Goal: Use online tool/utility: Utilize a website feature to perform a specific function

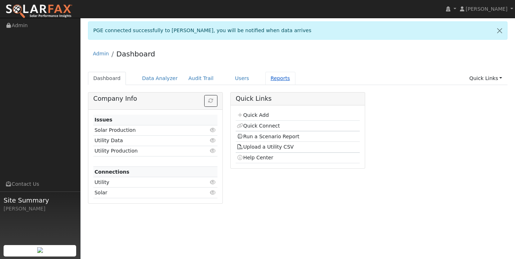
click at [271, 80] on link "Reports" at bounding box center [280, 78] width 30 height 13
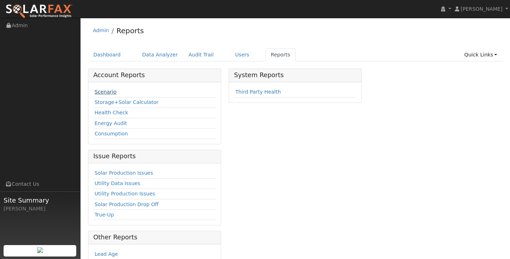
click at [106, 89] on td "Scenario" at bounding box center [154, 92] width 122 height 10
click at [105, 91] on link "Scenario" at bounding box center [105, 92] width 22 height 6
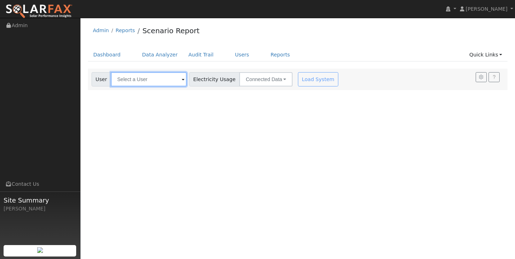
click at [150, 77] on input "text" at bounding box center [149, 79] width 76 height 14
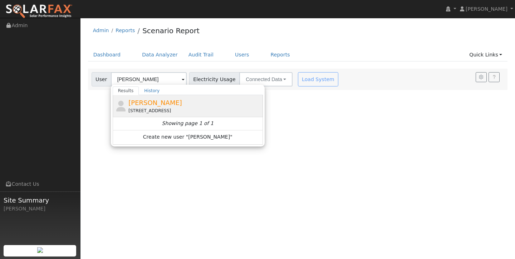
click at [148, 107] on div "[PERSON_NAME] [STREET_ADDRESS]" at bounding box center [194, 106] width 133 height 16
type input "[PERSON_NAME]"
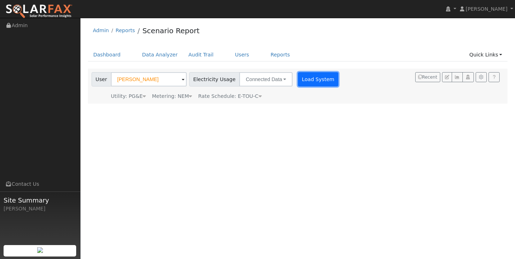
click at [307, 78] on button "Load System" at bounding box center [318, 79] width 41 height 14
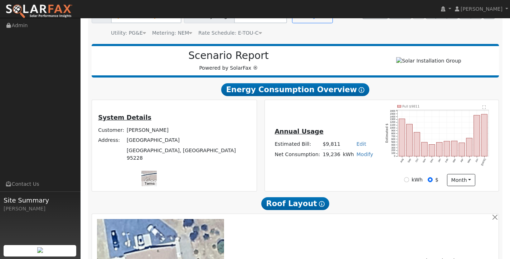
scroll to position [65, 0]
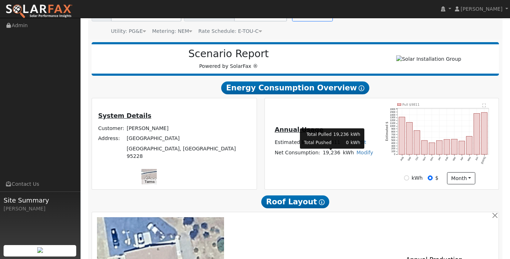
click at [322, 155] on td "19,236" at bounding box center [331, 153] width 20 height 10
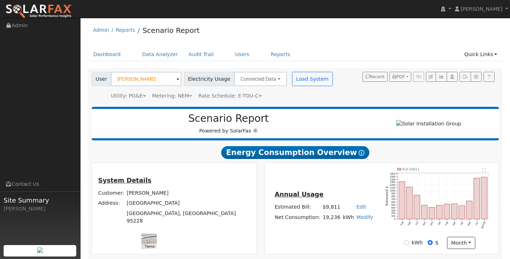
scroll to position [0, 0]
click at [463, 78] on icon "button" at bounding box center [464, 77] width 5 height 4
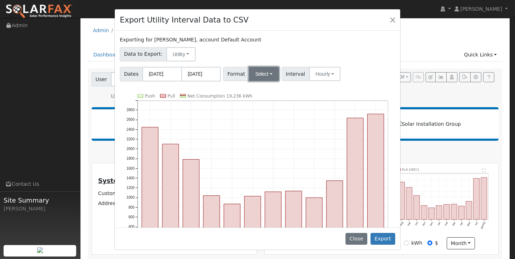
click at [266, 75] on button "Select" at bounding box center [264, 74] width 30 height 14
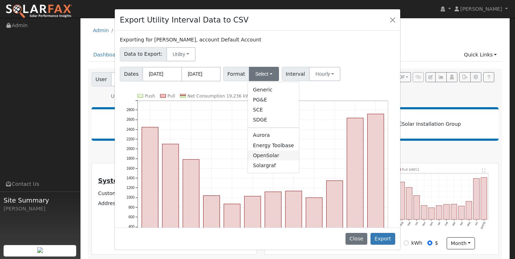
click at [265, 156] on link "OpenSolar" at bounding box center [273, 156] width 51 height 10
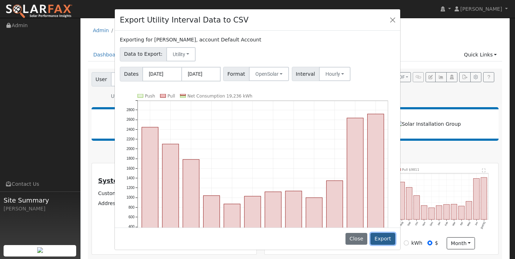
click at [387, 238] on button "Export" at bounding box center [383, 239] width 25 height 12
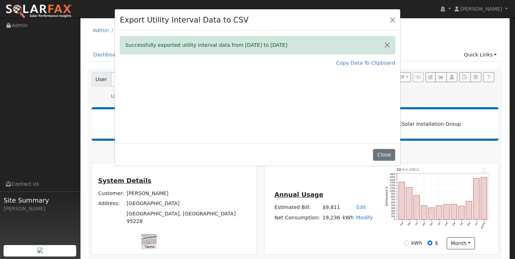
drag, startPoint x: 124, startPoint y: 218, endPoint x: 151, endPoint y: 218, distance: 26.5
click at [151, 218] on div "Export Utility Interval Data to CSV Successfully exported utility interval data…" at bounding box center [257, 129] width 515 height 259
click at [384, 155] on button "Close" at bounding box center [384, 155] width 22 height 12
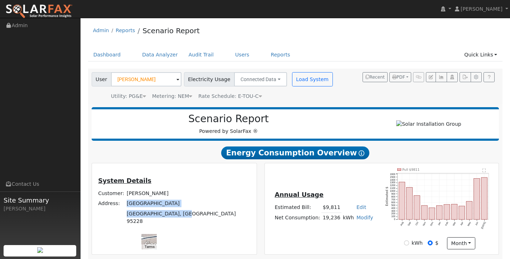
drag, startPoint x: 182, startPoint y: 228, endPoint x: 126, endPoint y: 219, distance: 57.6
click at [126, 219] on tbody "Customer: [PERSON_NAME] Address: [STREET_ADDRESS]" at bounding box center [174, 208] width 154 height 38
copy tbody "[STREET_ADDRESS]"
click at [183, 168] on div "System Details Customer: [PERSON_NAME] Address: [STREET_ADDRESS] ← Move left → …" at bounding box center [174, 208] width 165 height 91
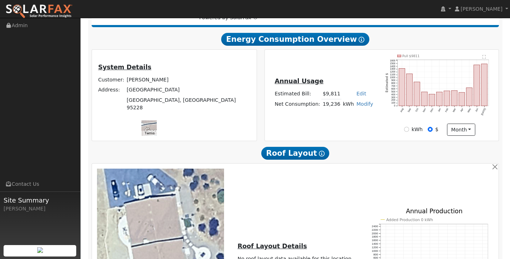
scroll to position [280, 0]
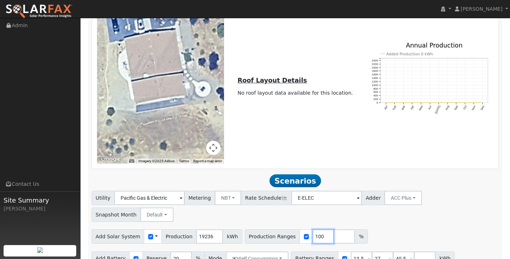
click at [314, 230] on input "100" at bounding box center [322, 237] width 21 height 14
type input "155"
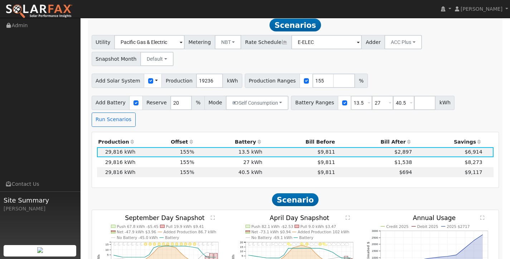
scroll to position [436, 0]
click at [415, 96] on input "number" at bounding box center [424, 103] width 21 height 14
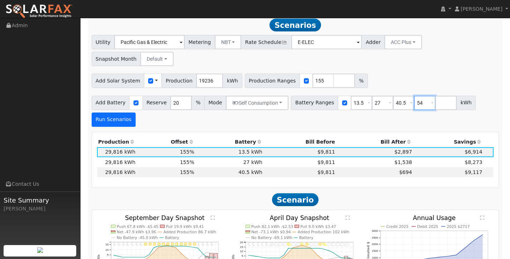
type input "54"
click at [113, 113] on button "Run Scenarios" at bounding box center [114, 120] width 44 height 14
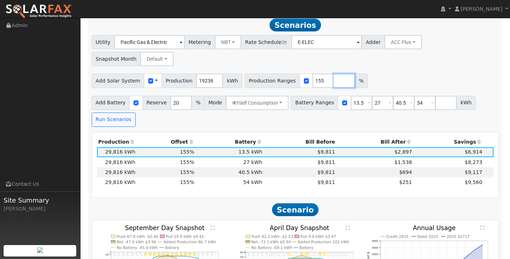
click at [333, 74] on input "number" at bounding box center [343, 81] width 21 height 14
type input "180"
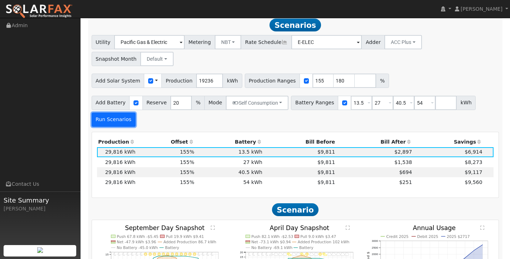
click at [118, 113] on button "Run Scenarios" at bounding box center [114, 120] width 44 height 14
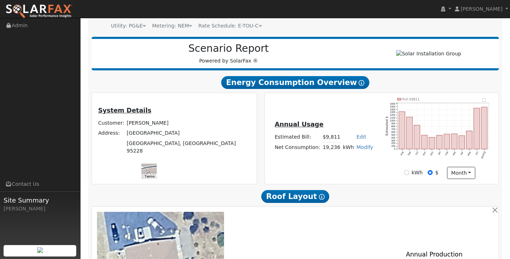
scroll to position [72, 0]
